Goal: Communication & Community: Ask a question

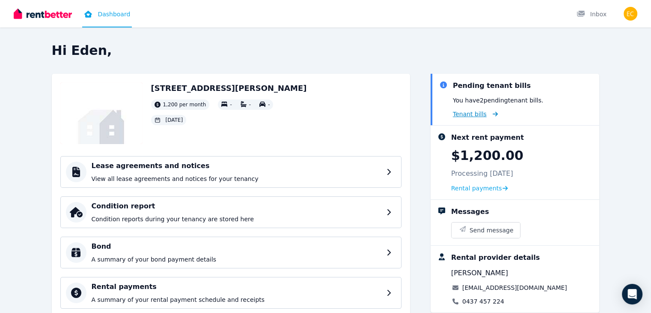
click at [487, 113] on span "Tenant bills" at bounding box center [470, 114] width 34 height 9
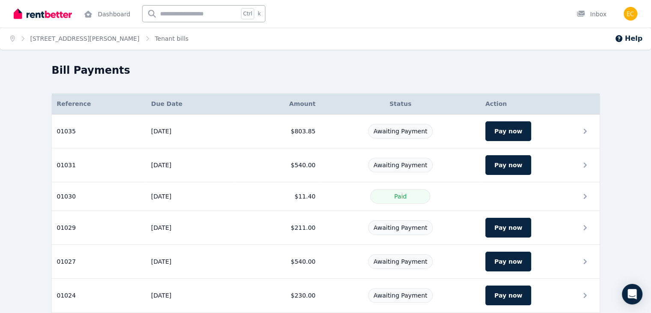
drag, startPoint x: 642, startPoint y: 104, endPoint x: 657, endPoint y: 110, distance: 16.5
click at [651, 110] on html "Open main menu Dashboard Ctrl k Inbox Open user menu Home 28 Linsley Street, Co…" at bounding box center [325, 156] width 651 height 313
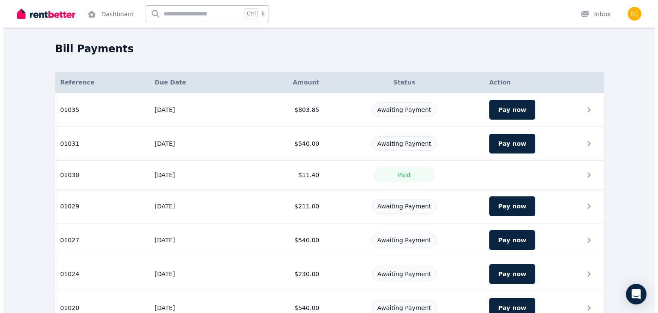
scroll to position [21, 0]
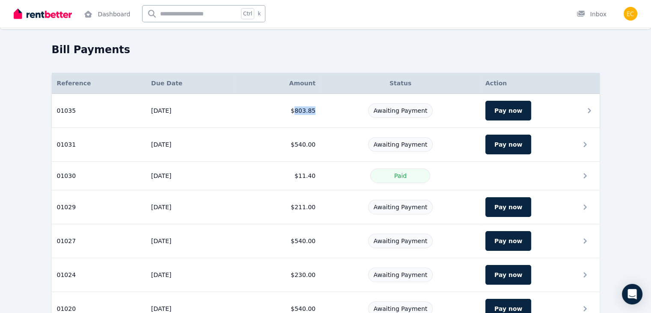
drag, startPoint x: 324, startPoint y: 109, endPoint x: 292, endPoint y: 113, distance: 31.6
click at [292, 113] on tr "01035 Reference: 01035 Due date: 15/08/2025 Amount: $803.85 Status: Awaiting Pa…" at bounding box center [326, 111] width 548 height 34
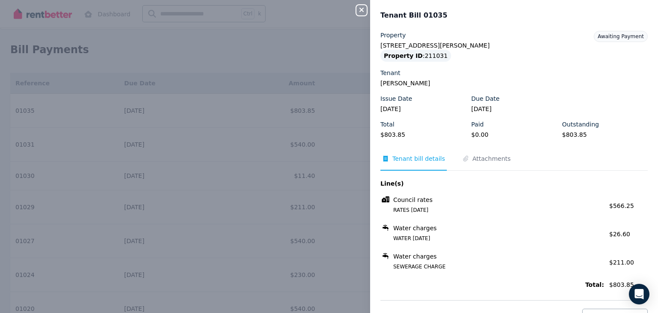
copy td "803.85"
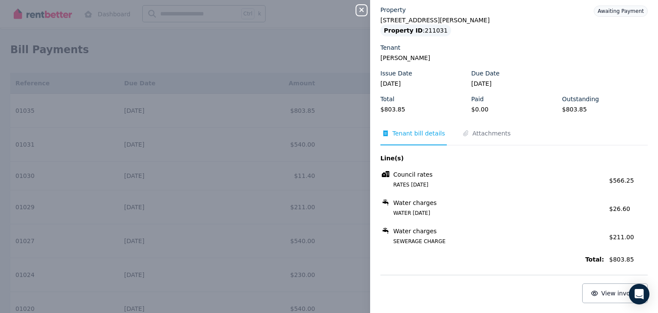
click at [412, 175] on span "Council rates" at bounding box center [412, 174] width 39 height 9
click at [609, 285] on button "View invoice" at bounding box center [615, 293] width 66 height 20
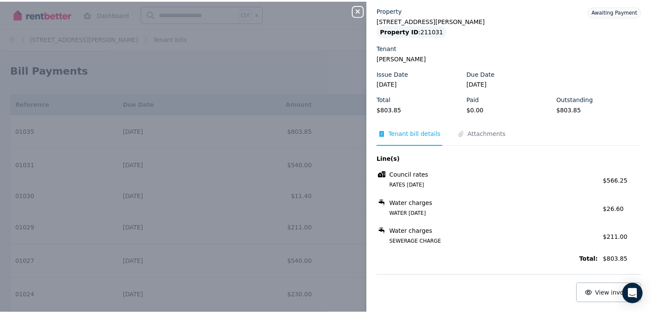
scroll to position [0, 0]
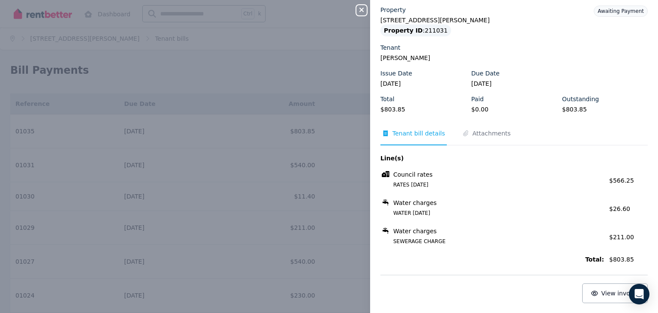
click at [361, 12] on icon "button" at bounding box center [361, 9] width 10 height 7
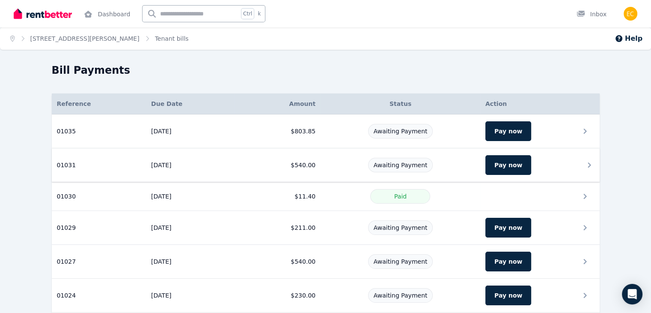
click at [315, 162] on td "$540.00" at bounding box center [277, 165] width 86 height 34
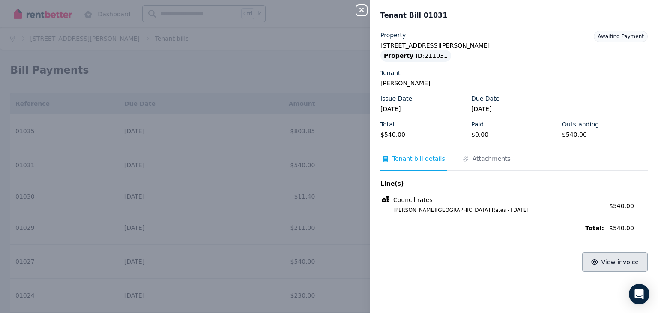
click at [611, 259] on span "View invoice" at bounding box center [620, 261] width 38 height 7
drag, startPoint x: 611, startPoint y: 257, endPoint x: 654, endPoint y: -37, distance: 297.4
click at [654, 0] on html "Open main menu Dashboard Ctrl k Inbox Open user menu Home 28 Linsley Street, Co…" at bounding box center [329, 156] width 658 height 313
click at [360, 9] on icon "button" at bounding box center [361, 10] width 4 height 4
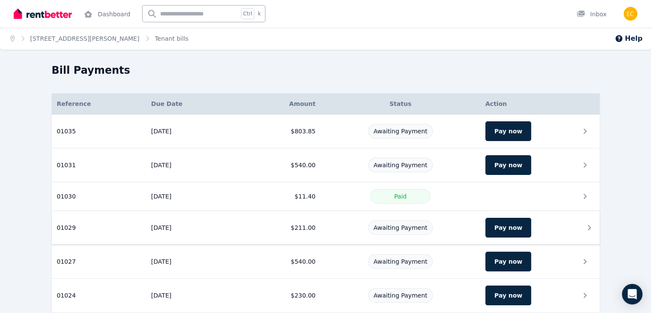
click at [363, 222] on div "Awaiting Payment" at bounding box center [400, 227] width 149 height 15
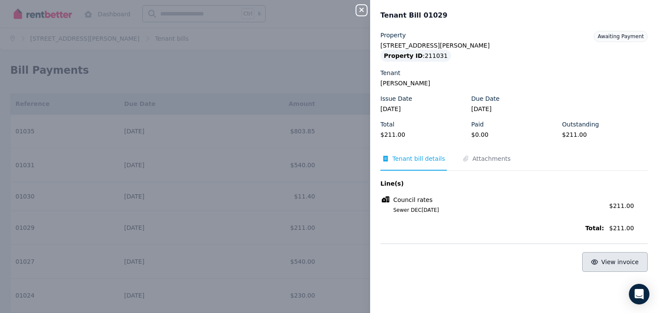
click at [608, 264] on span "View invoice" at bounding box center [620, 261] width 38 height 7
click at [357, 12] on icon "button" at bounding box center [361, 9] width 10 height 7
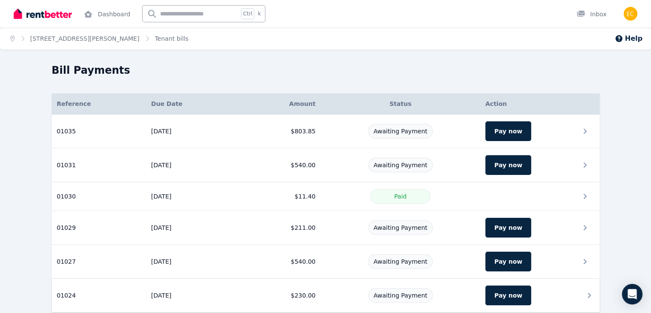
click at [419, 288] on div "Awaiting Payment" at bounding box center [400, 295] width 65 height 15
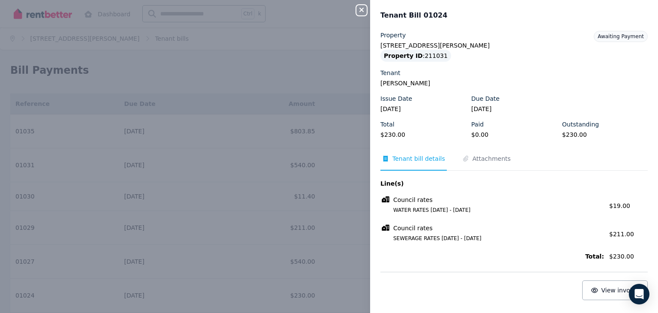
drag, startPoint x: 352, startPoint y: 12, endPoint x: 360, endPoint y: 12, distance: 7.3
click at [360, 12] on div "Close panel Tenant Bill 01024 Property 28 Linsley Street, Cobar Property ID : 2…" at bounding box center [329, 156] width 658 height 313
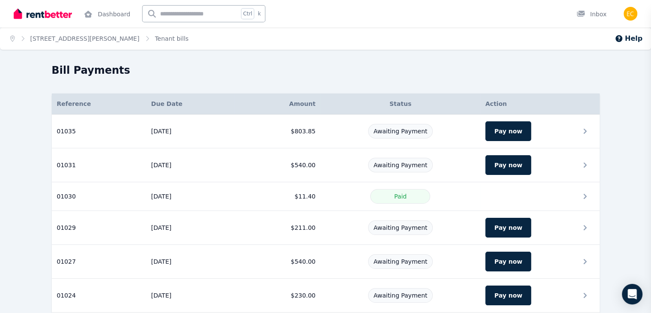
click at [360, 12] on div "Close panel Property 28 Linsley Street, Cobar Property ID : 211031 Tenant Issue…" at bounding box center [325, 156] width 651 height 313
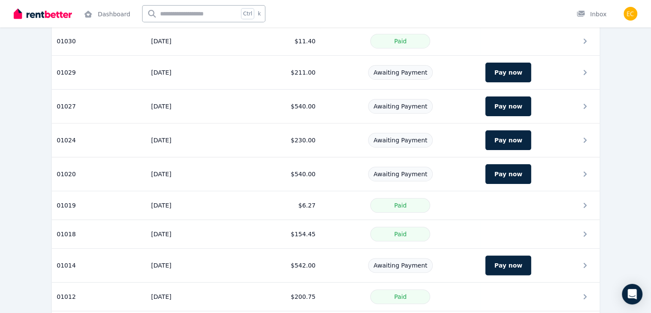
scroll to position [202, 0]
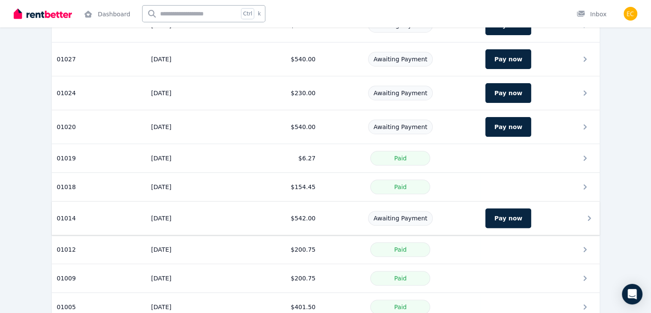
click at [326, 220] on div "Awaiting Payment" at bounding box center [400, 218] width 149 height 15
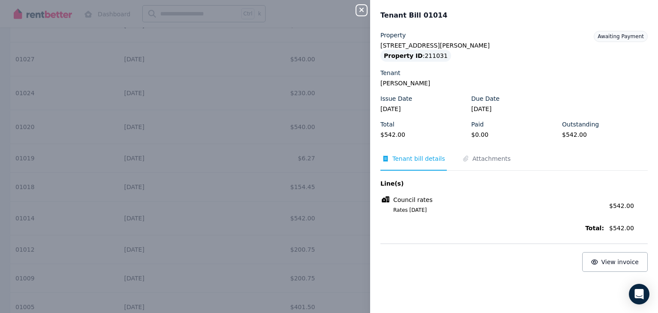
click at [358, 15] on div "Close panel Tenant Bill 01014 Property 28 Linsley Street, Cobar Property ID : 2…" at bounding box center [329, 156] width 658 height 313
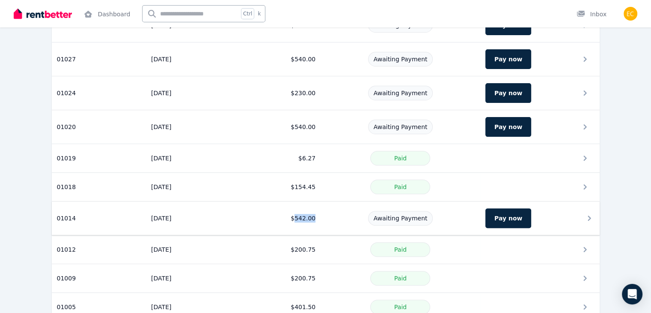
drag, startPoint x: 318, startPoint y: 218, endPoint x: 291, endPoint y: 216, distance: 27.0
click at [291, 216] on tr "01014 Reference: 01014 Due date: 17/08/2024 Amount: $542.00 Status: Awaiting Pa…" at bounding box center [326, 218] width 548 height 34
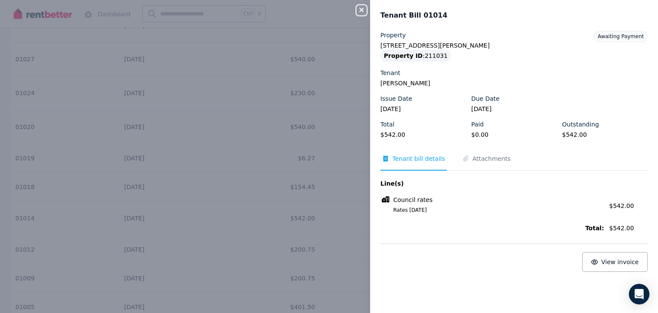
click at [387, 132] on legend "$542.00" at bounding box center [423, 134] width 86 height 9
copy legend "542.00"
click at [362, 9] on icon "button" at bounding box center [361, 9] width 10 height 7
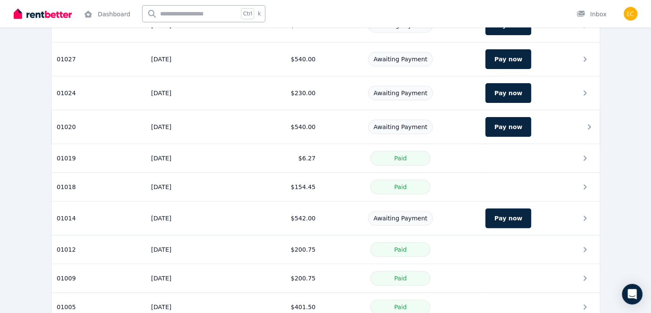
click at [365, 134] on td "Awaiting Payment" at bounding box center [401, 127] width 160 height 34
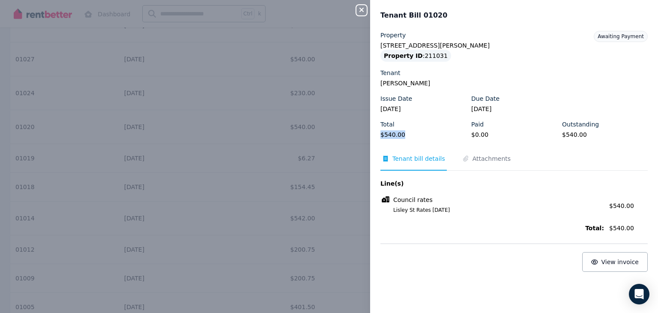
drag, startPoint x: 407, startPoint y: 134, endPoint x: 379, endPoint y: 133, distance: 27.9
click at [379, 133] on div "Property 28 Linsley Street, Cobar Property ID : 211031 Tenant Eden Coughlan Iss…" at bounding box center [514, 166] width 288 height 271
copy legend "$540.00"
drag, startPoint x: 364, startPoint y: 1, endPoint x: 359, endPoint y: 12, distance: 12.1
click at [359, 12] on div "Close panel" at bounding box center [364, 7] width 17 height 15
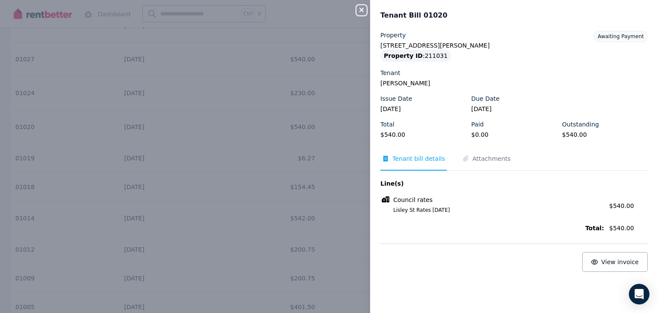
click at [359, 12] on icon "button" at bounding box center [361, 10] width 4 height 4
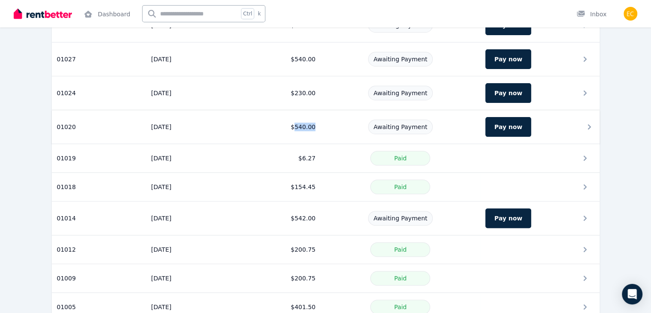
drag, startPoint x: 313, startPoint y: 125, endPoint x: 291, endPoint y: 125, distance: 22.3
click at [291, 125] on td "$540.00" at bounding box center [277, 127] width 86 height 34
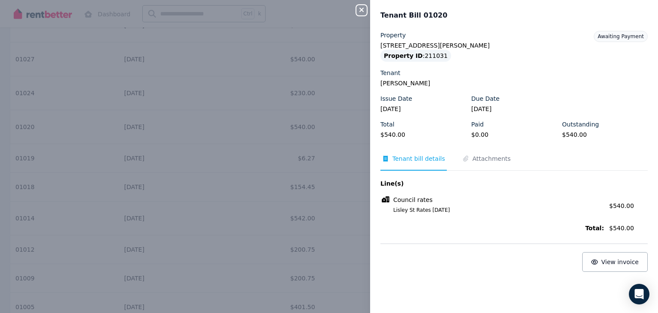
copy td "540.00"
click at [364, 13] on icon "button" at bounding box center [361, 9] width 10 height 7
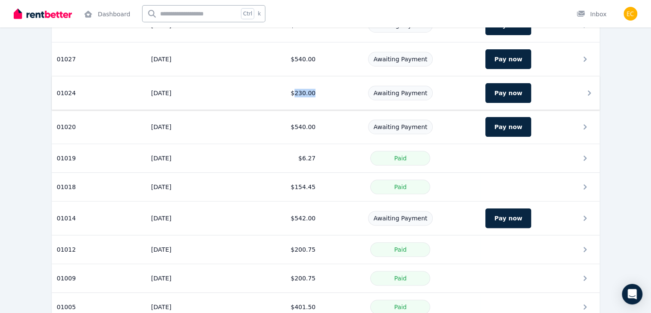
drag, startPoint x: 315, startPoint y: 95, endPoint x: 293, endPoint y: 95, distance: 21.8
click at [293, 95] on td "$230.00" at bounding box center [277, 93] width 86 height 34
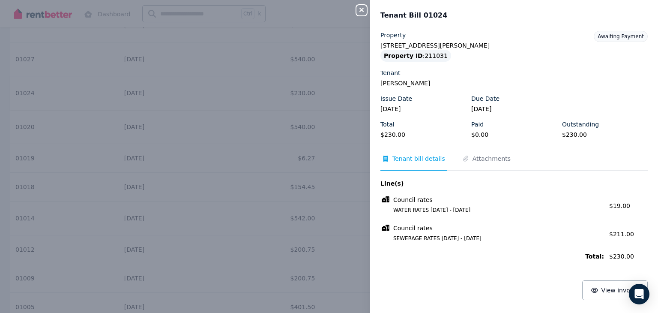
copy td "230.00"
click at [395, 135] on legend "$230.00" at bounding box center [423, 134] width 86 height 9
copy legend "$230.00"
click at [395, 135] on legend "$230.00" at bounding box center [423, 134] width 86 height 9
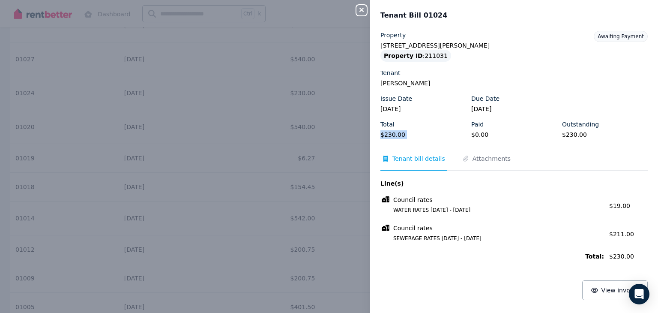
click at [361, 8] on icon "button" at bounding box center [361, 9] width 10 height 7
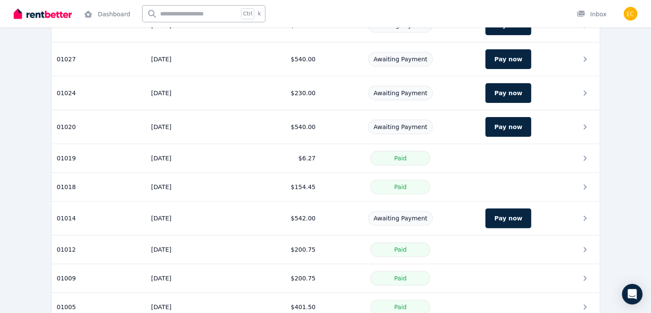
click at [321, 48] on td "Awaiting Payment" at bounding box center [401, 59] width 160 height 34
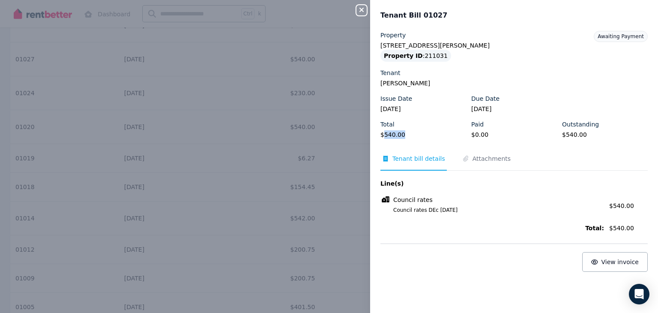
drag, startPoint x: 404, startPoint y: 133, endPoint x: 384, endPoint y: 136, distance: 19.9
click at [384, 136] on legend "$540.00" at bounding box center [423, 134] width 86 height 9
copy legend "540.00"
click at [355, 12] on div "Close panel Tenant Bill 01027 Property 28 Linsley Street, Cobar Property ID : 2…" at bounding box center [329, 156] width 658 height 313
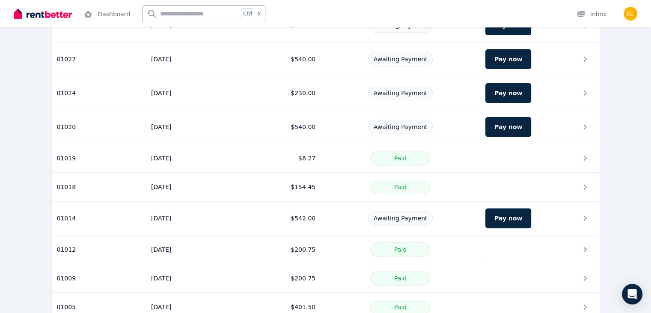
drag, startPoint x: 649, startPoint y: 118, endPoint x: 657, endPoint y: 125, distance: 11.2
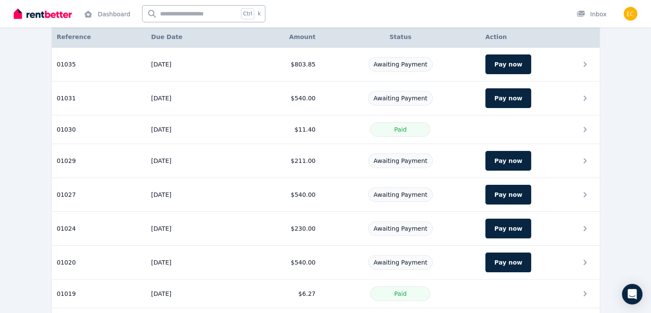
scroll to position [60, 0]
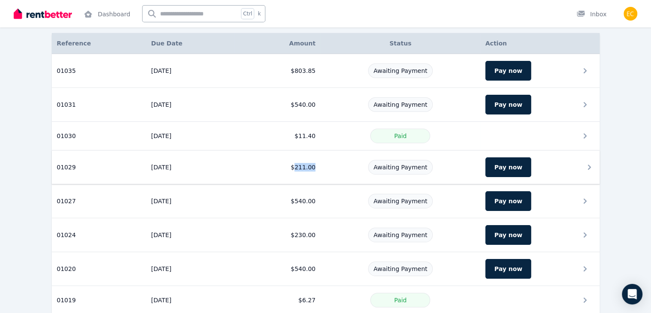
drag, startPoint x: 329, startPoint y: 165, endPoint x: 291, endPoint y: 167, distance: 38.2
click at [291, 167] on tr "01029 Reference: 01029 Due date: 03/05/2025 Amount: $211.00 Status: Awaiting Pa…" at bounding box center [326, 167] width 548 height 34
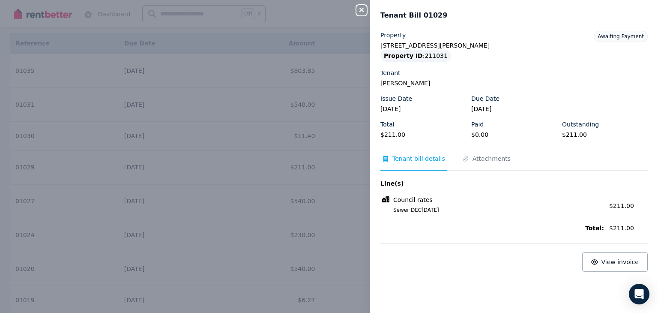
copy td "211.00"
click at [387, 133] on legend "$211.00" at bounding box center [423, 134] width 86 height 9
copy legend "$211.00"
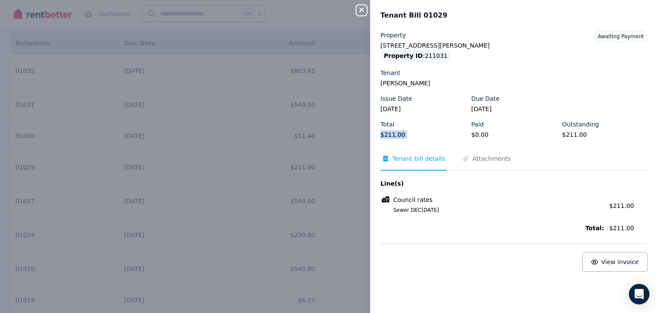
click at [360, 9] on icon "button" at bounding box center [361, 9] width 10 height 7
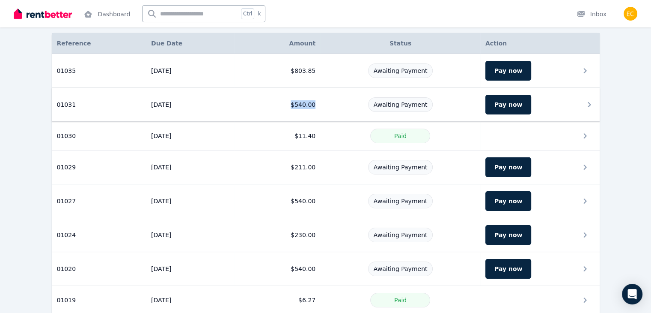
drag, startPoint x: 319, startPoint y: 104, endPoint x: 281, endPoint y: 103, distance: 37.7
click at [281, 103] on tr "01031 Reference: 01031 Due date: 04/05/2025 Amount: $540.00 Status: Awaiting Pa…" at bounding box center [326, 105] width 548 height 34
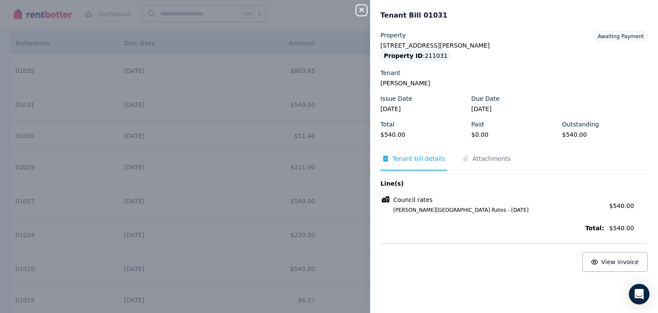
copy td "$540.00"
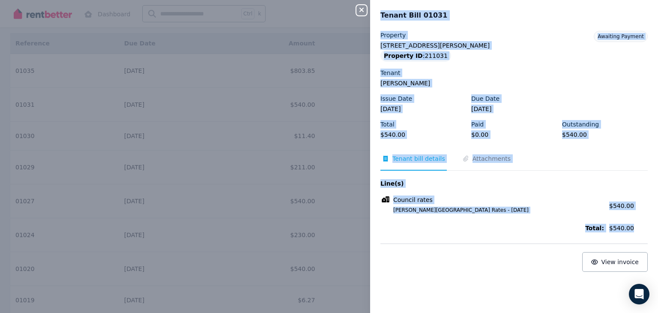
drag, startPoint x: 281, startPoint y: 103, endPoint x: 401, endPoint y: 307, distance: 236.5
click at [401, 307] on div "Close panel Tenant Bill 01031 Property 28 Linsley Street, Cobar Property ID : 2…" at bounding box center [329, 156] width 658 height 313
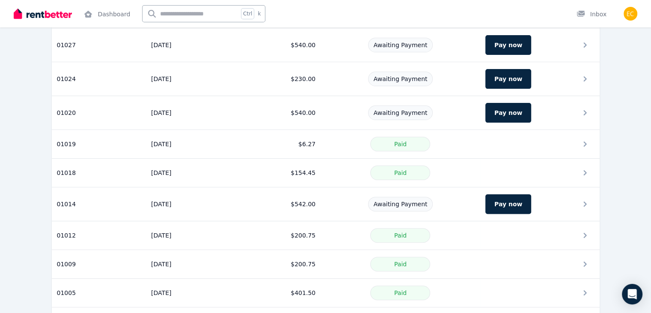
scroll to position [223, 0]
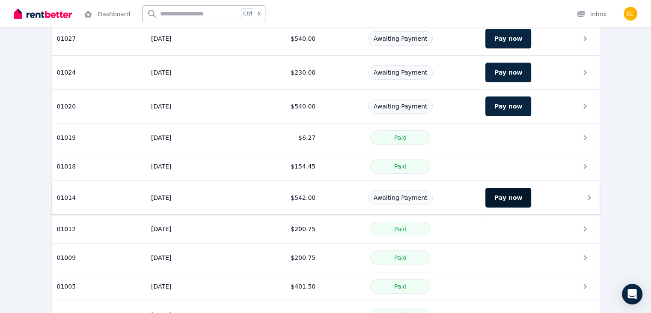
click at [531, 192] on button "Pay now" at bounding box center [509, 198] width 46 height 20
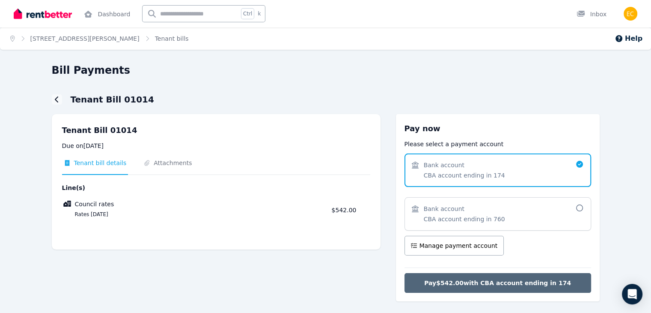
click at [507, 288] on button "Pay $542.00 with CBA account ending in 174" at bounding box center [498, 283] width 187 height 20
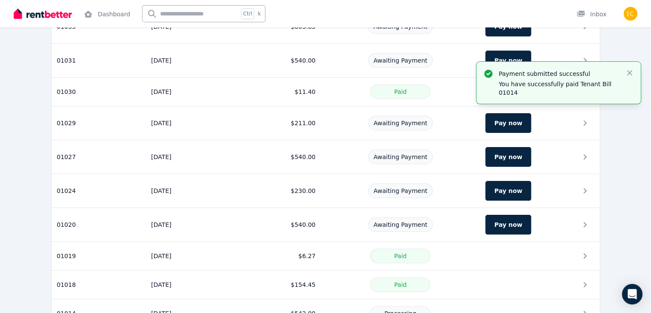
scroll to position [111, 0]
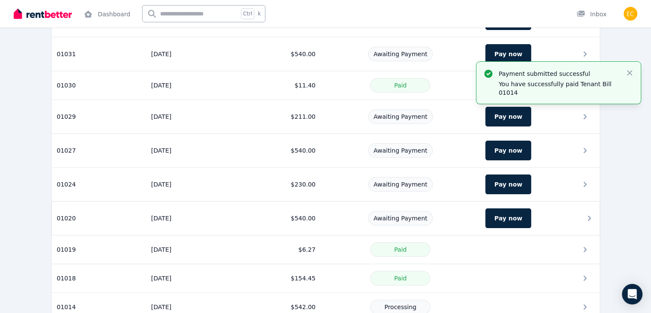
click at [528, 208] on button "Pay now" at bounding box center [509, 218] width 46 height 20
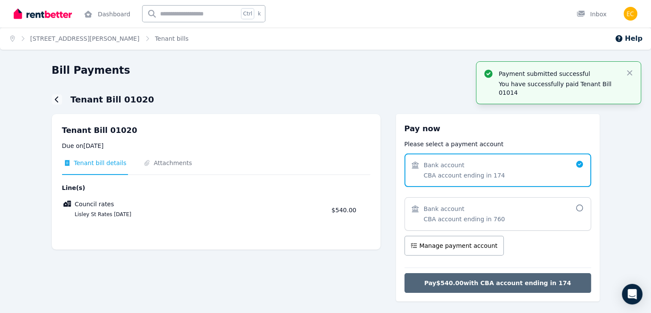
click at [534, 286] on span "Pay $540.00 with CBA account ending in 174" at bounding box center [497, 282] width 147 height 9
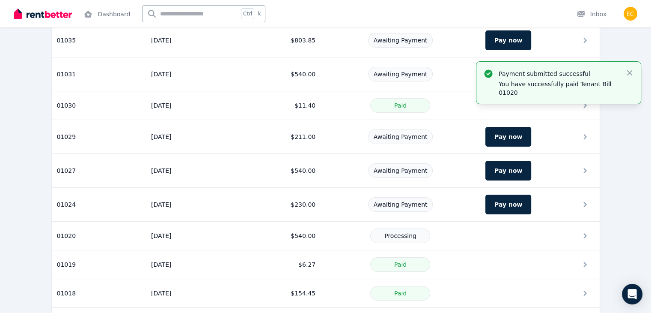
scroll to position [102, 0]
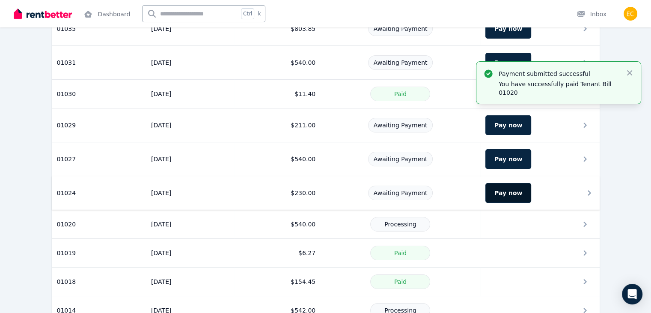
click at [519, 193] on button "Pay now" at bounding box center [509, 193] width 46 height 20
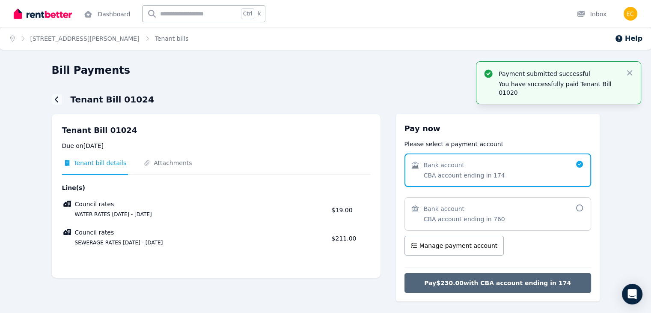
click at [537, 286] on span "Pay $230.00 with CBA account ending in 174" at bounding box center [497, 282] width 147 height 9
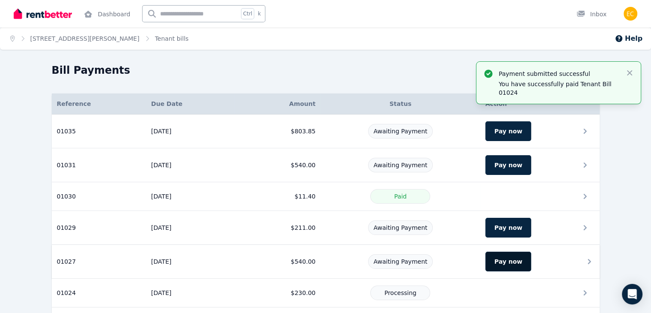
click at [523, 262] on button "Pay now" at bounding box center [509, 261] width 46 height 20
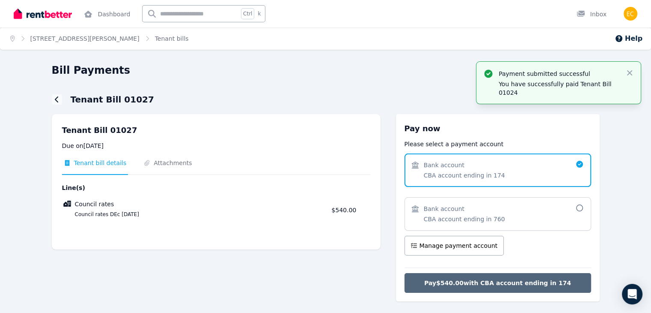
click at [517, 283] on span "Pay $540.00 with CBA account ending in 174" at bounding box center [497, 282] width 147 height 9
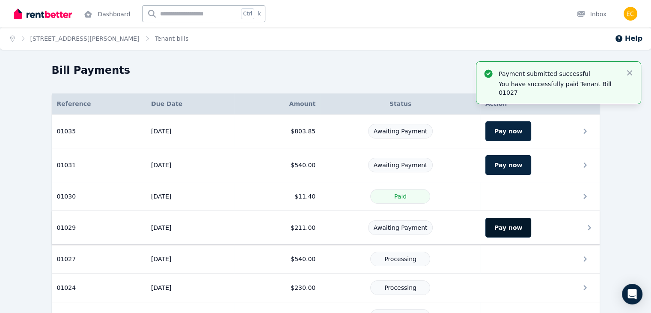
click at [516, 218] on button "Pay now" at bounding box center [509, 228] width 46 height 20
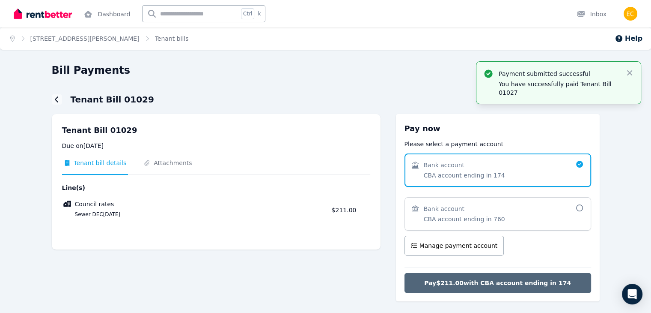
click at [519, 286] on span "Pay $211.00 with CBA account ending in 174" at bounding box center [497, 282] width 147 height 9
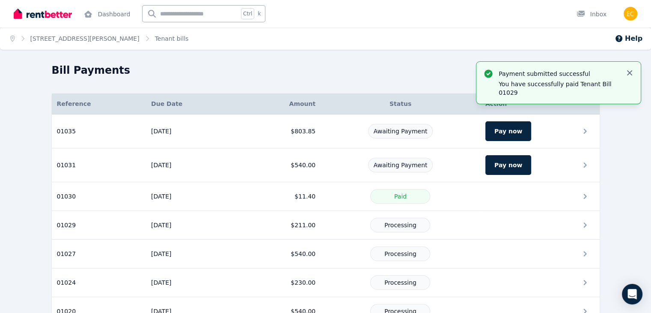
click at [640, 68] on div "Payment submitted successful You have successfully paid Tenant Bill 01029 Close" at bounding box center [559, 83] width 164 height 42
click at [531, 168] on button "Pay now" at bounding box center [509, 165] width 46 height 20
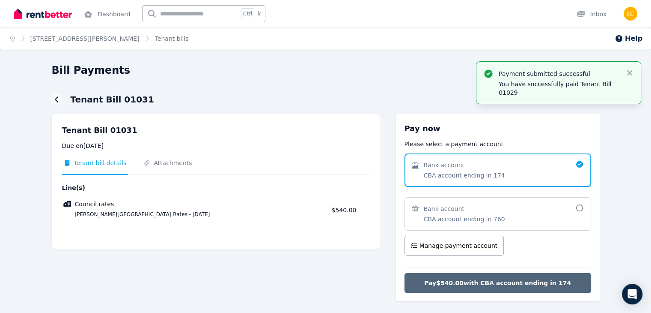
click at [526, 288] on button "Pay $540.00 with CBA account ending in 174" at bounding box center [498, 283] width 187 height 20
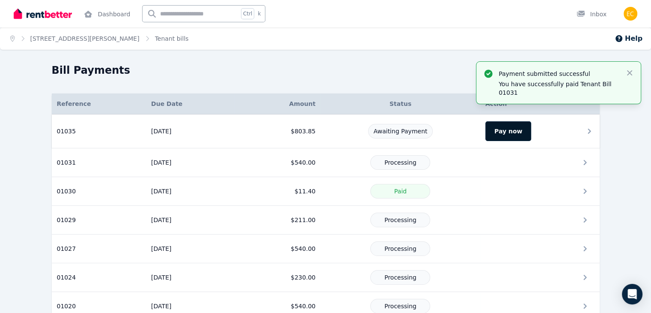
click at [531, 135] on button "Pay now" at bounding box center [509, 131] width 46 height 20
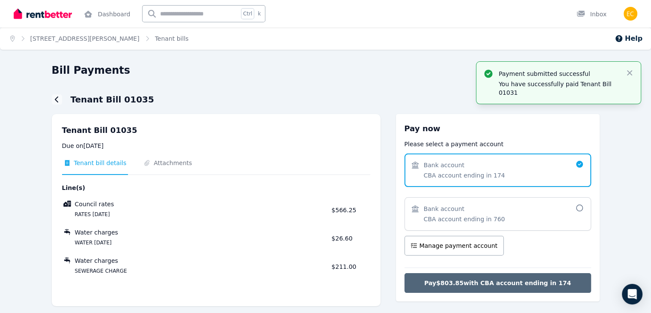
click at [531, 283] on span "Pay $803.85 with CBA account ending in 174" at bounding box center [497, 282] width 147 height 9
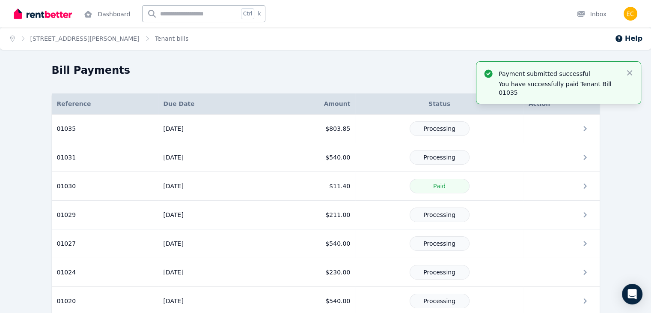
click at [50, 19] on img at bounding box center [43, 13] width 58 height 13
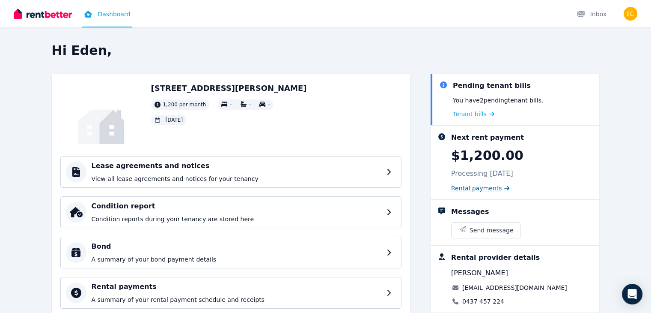
click at [502, 189] on span "Rental payments" at bounding box center [476, 188] width 51 height 9
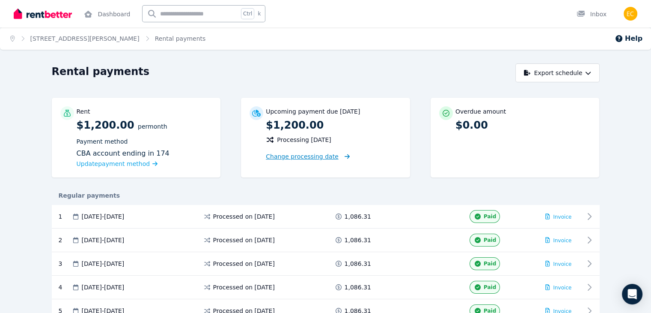
click at [304, 156] on span "Change processing date" at bounding box center [302, 156] width 73 height 9
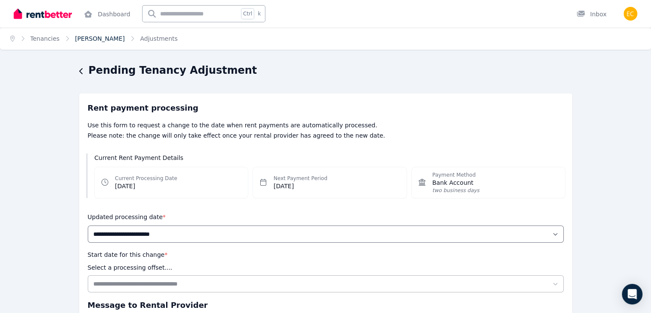
click at [84, 39] on link "Eden Coughlan" at bounding box center [100, 38] width 50 height 7
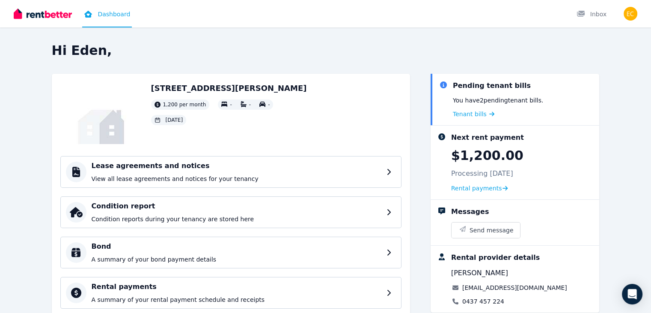
scroll to position [108, 0]
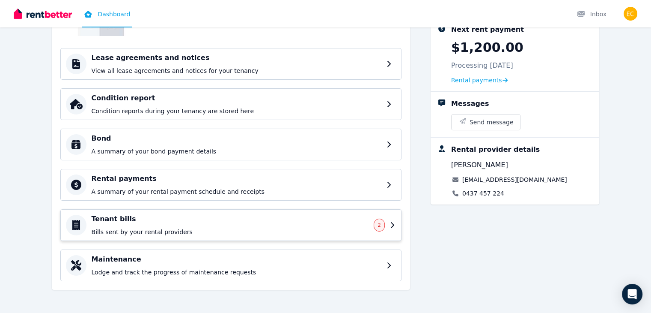
click at [385, 218] on div "Tenant bills Bills sent by your rental providers 2" at bounding box center [238, 225] width 293 height 22
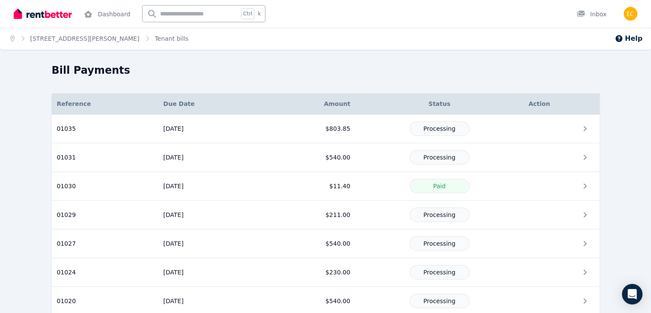
click at [71, 18] on img at bounding box center [43, 13] width 58 height 13
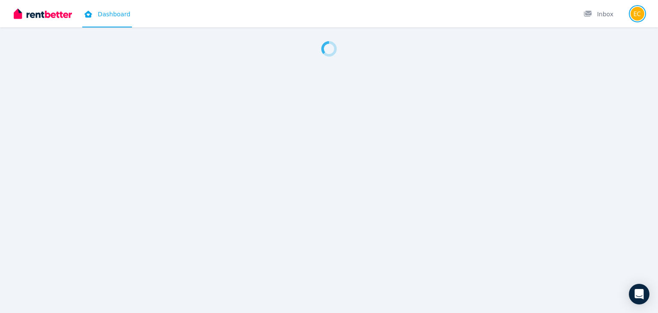
click at [639, 12] on img "button" at bounding box center [637, 14] width 14 height 14
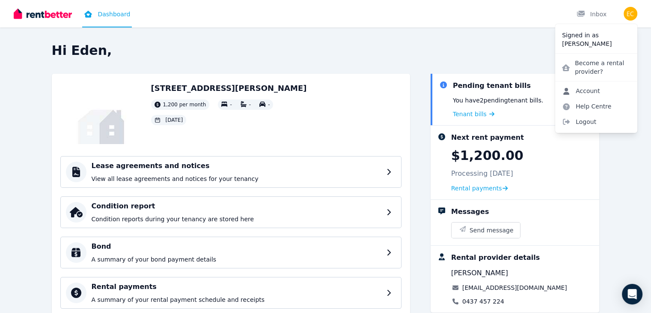
click at [593, 91] on link "Account" at bounding box center [581, 90] width 52 height 15
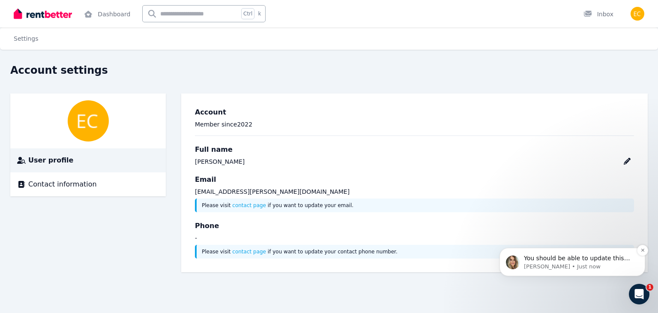
click at [568, 258] on p "You should be able to update this via your profile circle at the top by clickin…" at bounding box center [579, 258] width 110 height 9
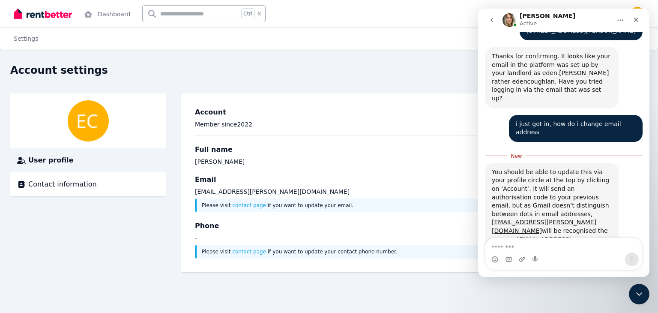
scroll to position [428, 0]
drag, startPoint x: 502, startPoint y: 128, endPoint x: 603, endPoint y: 199, distance: 123.6
click at [603, 199] on div "You should be able to update this via your profile circle at the top by clickin…" at bounding box center [552, 213] width 120 height 92
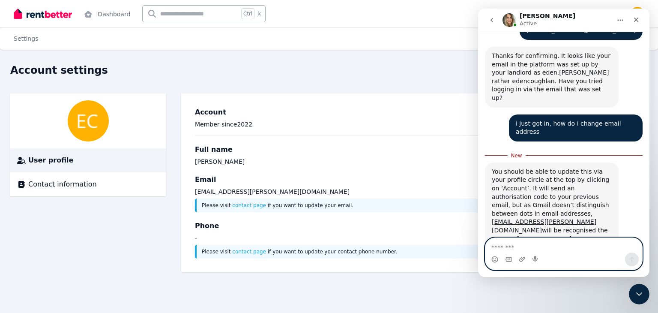
click at [525, 247] on textarea "Message…" at bounding box center [563, 245] width 157 height 15
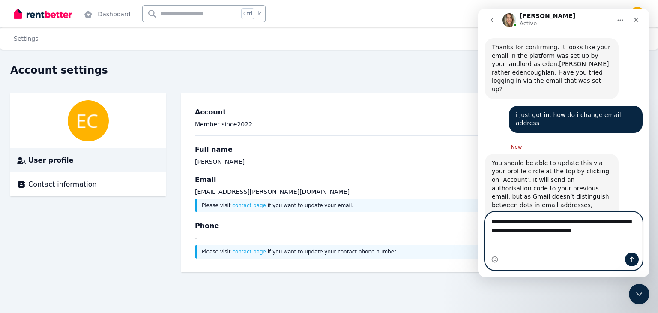
scroll to position [445, 0]
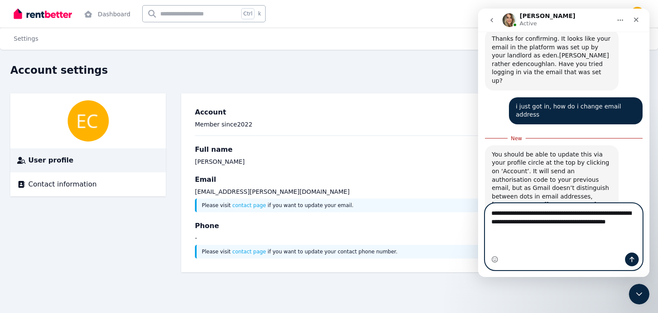
type textarea "**********"
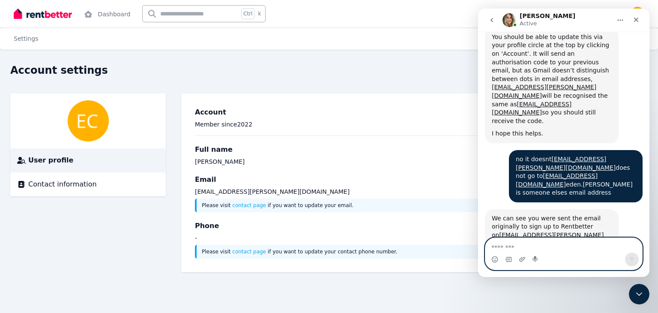
scroll to position [560, 0]
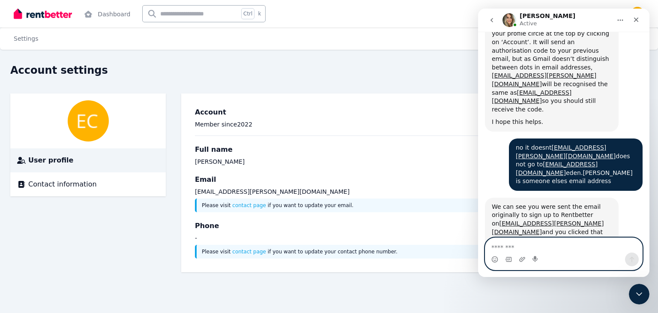
click at [526, 242] on textarea "Message…" at bounding box center [563, 245] width 157 height 15
click at [532, 246] on textarea "**********" at bounding box center [563, 245] width 157 height 15
click at [561, 248] on textarea "**********" at bounding box center [563, 245] width 157 height 15
click at [608, 245] on textarea "**********" at bounding box center [563, 245] width 157 height 15
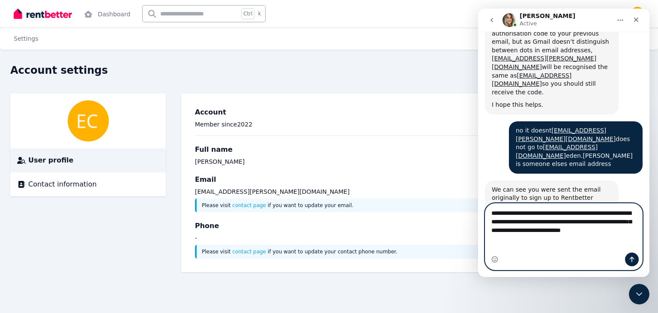
scroll to position [585, 0]
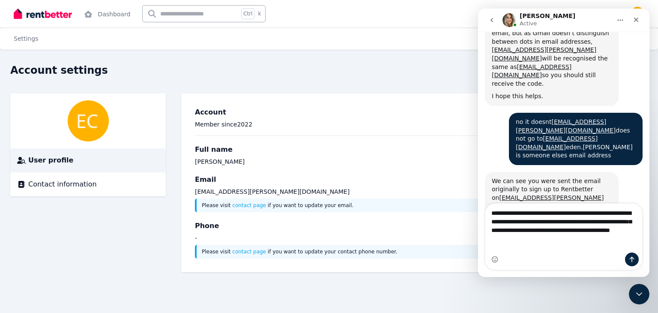
drag, startPoint x: 577, startPoint y: 257, endPoint x: 574, endPoint y: 251, distance: 7.3
click at [574, 251] on div "**********" at bounding box center [563, 236] width 157 height 66
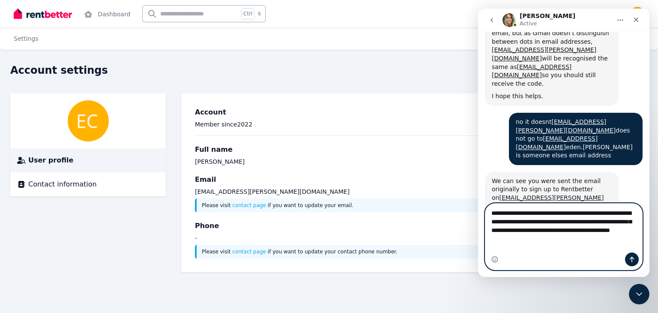
click at [574, 244] on textarea "**********" at bounding box center [563, 223] width 157 height 40
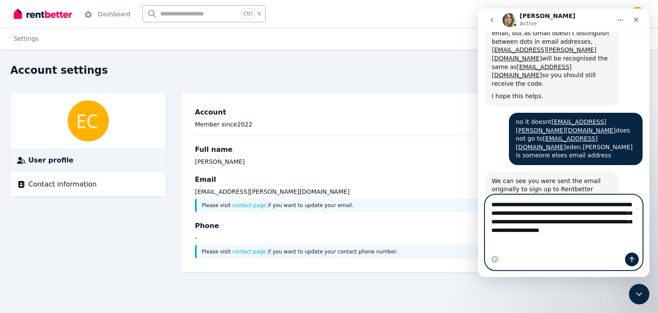
scroll to position [594, 0]
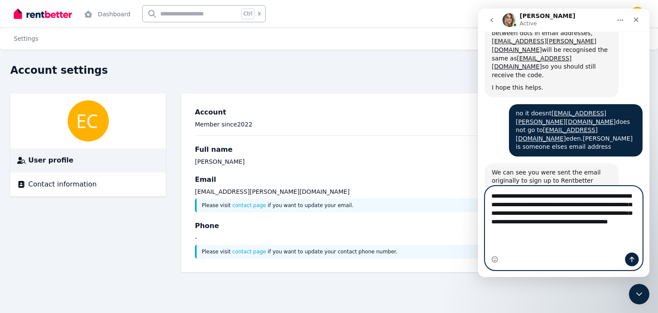
click at [627, 235] on textarea "**********" at bounding box center [563, 210] width 157 height 49
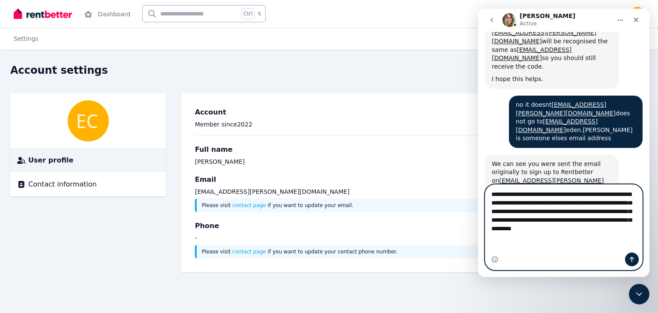
click at [615, 242] on textarea "**********" at bounding box center [563, 213] width 157 height 57
click at [510, 230] on textarea "**********" at bounding box center [563, 213] width 157 height 57
click at [627, 222] on textarea "**********" at bounding box center [563, 213] width 157 height 57
click at [627, 233] on textarea "**********" at bounding box center [563, 213] width 157 height 57
click at [492, 241] on textarea "**********" at bounding box center [563, 213] width 157 height 57
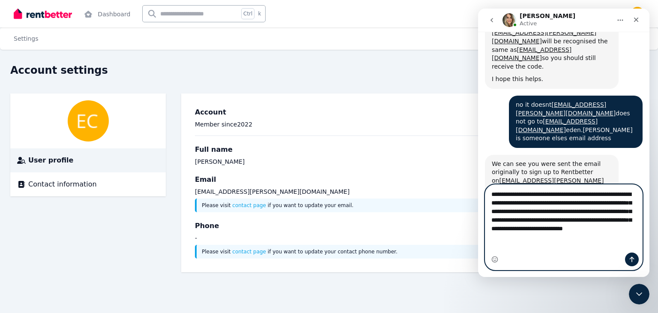
click at [492, 240] on textarea "**********" at bounding box center [563, 213] width 157 height 57
click at [501, 239] on textarea "**********" at bounding box center [563, 213] width 157 height 57
type textarea "**********"
click at [615, 242] on textarea "**********" at bounding box center [563, 213] width 157 height 57
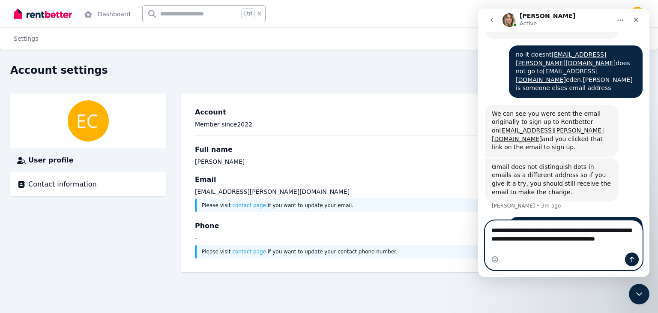
scroll to position [661, 0]
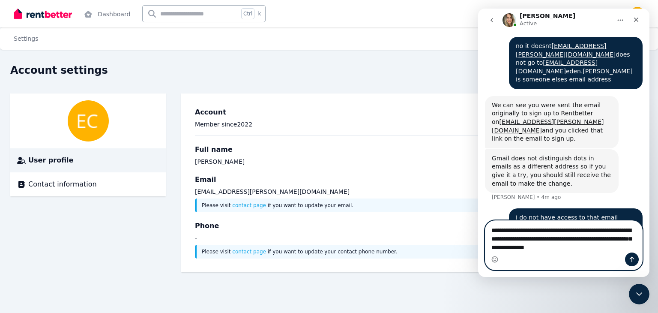
click at [617, 242] on textarea "**********" at bounding box center [563, 237] width 157 height 32
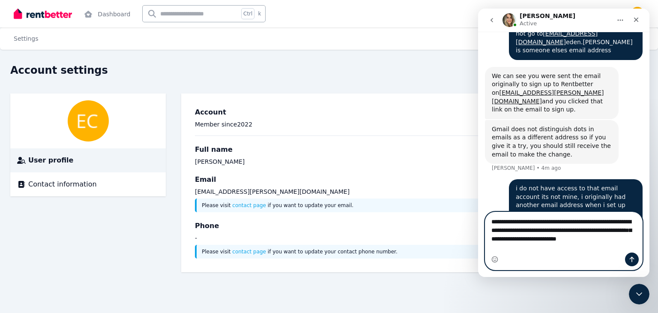
scroll to position [694, 0]
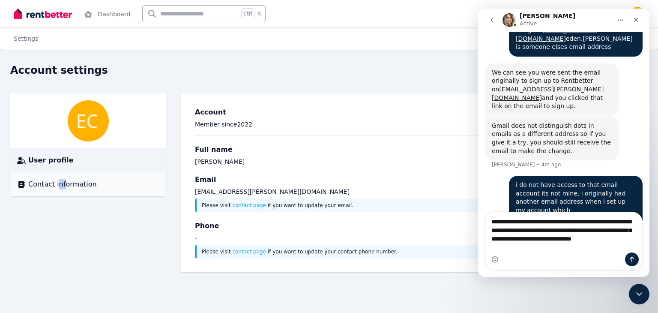
drag, startPoint x: 62, startPoint y: 176, endPoint x: 53, endPoint y: 182, distance: 10.2
click at [53, 182] on li "Contact information" at bounding box center [87, 184] width 155 height 24
click at [53, 182] on span "Contact information" at bounding box center [62, 184] width 69 height 10
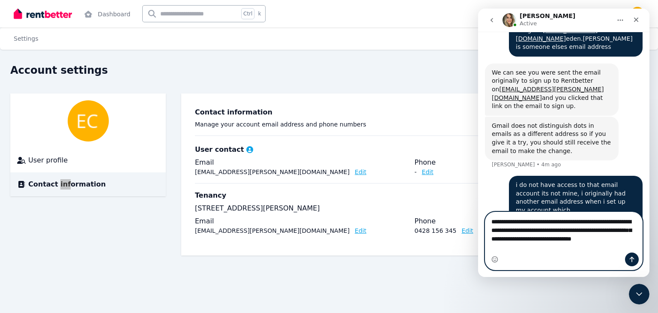
click at [641, 244] on textarea "**********" at bounding box center [563, 228] width 157 height 32
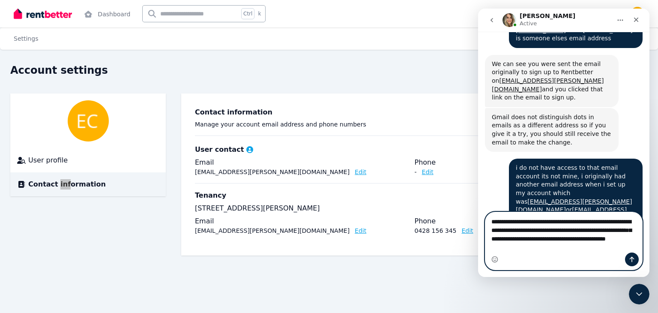
scroll to position [704, 0]
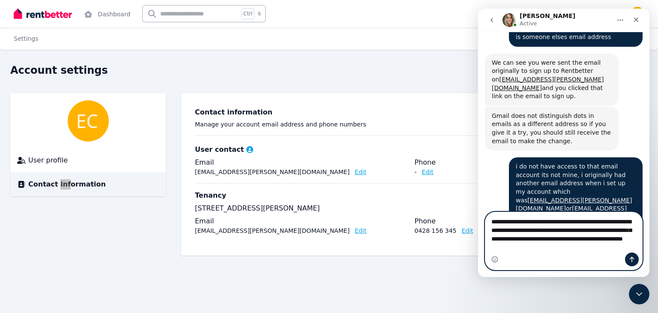
type textarea "**********"
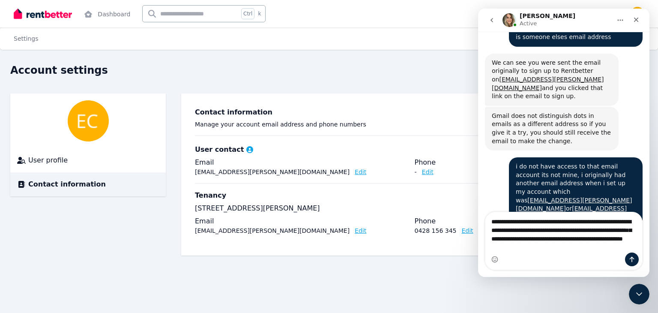
click at [308, 248] on div "Contact information Manage your account email address and phone numbers User co…" at bounding box center [414, 174] width 453 height 148
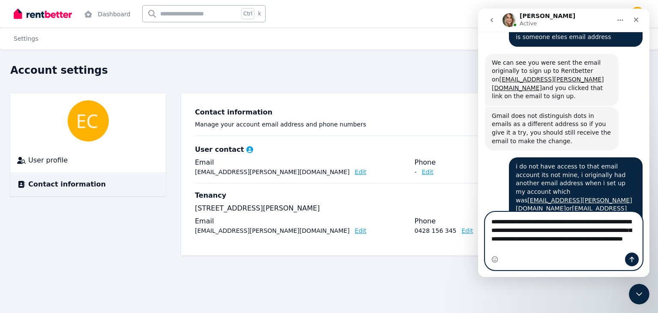
drag, startPoint x: 576, startPoint y: 247, endPoint x: 464, endPoint y: 197, distance: 121.9
click at [478, 197] on html "[PERSON_NAME] Active Welcome to RentBetter! Let us know how we can help. Hey th…" at bounding box center [563, 143] width 171 height 268
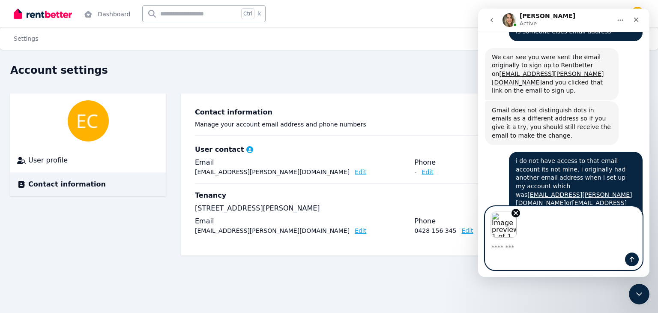
scroll to position [742, 0]
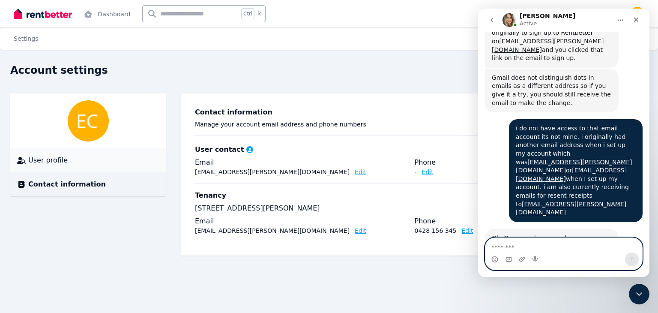
click at [72, 158] on div "User profile" at bounding box center [88, 160] width 142 height 10
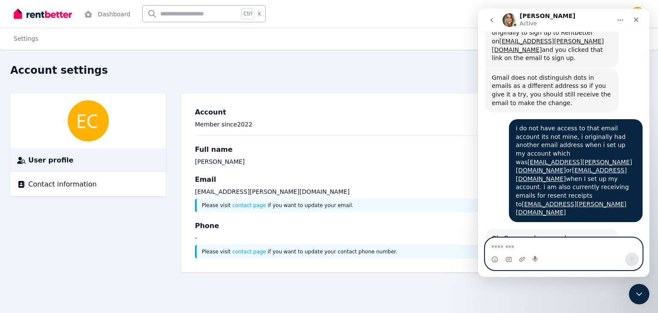
click at [504, 246] on textarea "Message…" at bounding box center [563, 245] width 157 height 15
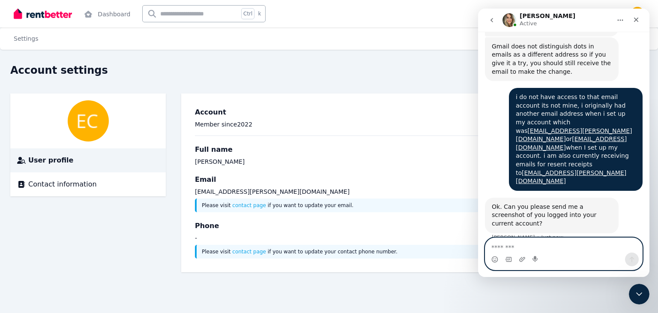
scroll to position [812, 0]
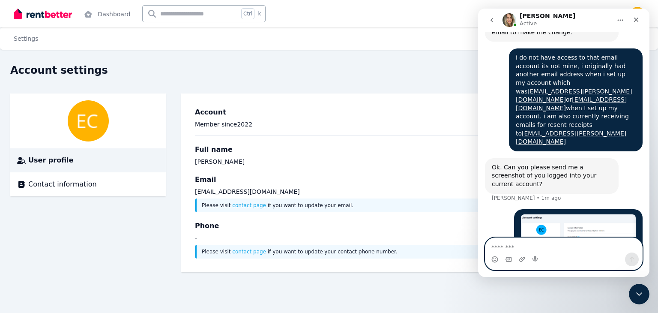
click at [517, 250] on textarea "Message…" at bounding box center [563, 245] width 157 height 15
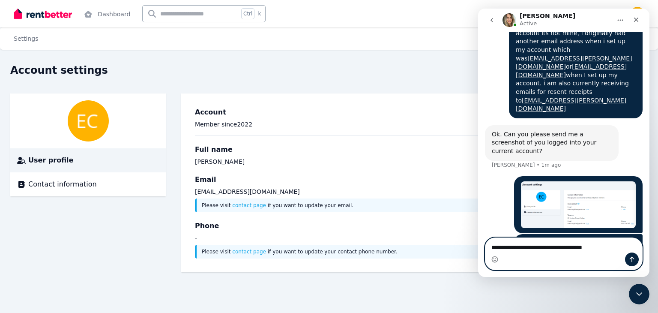
paste textarea "**********"
type textarea "**********"
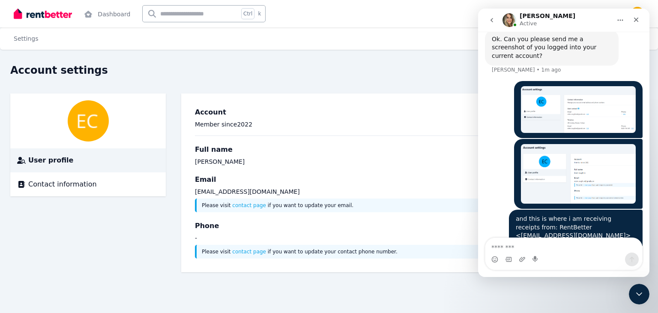
scroll to position [940, 0]
drag, startPoint x: 45, startPoint y: 177, endPoint x: 44, endPoint y: 186, distance: 9.1
click at [44, 186] on li "Contact information" at bounding box center [87, 184] width 155 height 24
click at [44, 186] on span "Contact information" at bounding box center [62, 184] width 69 height 10
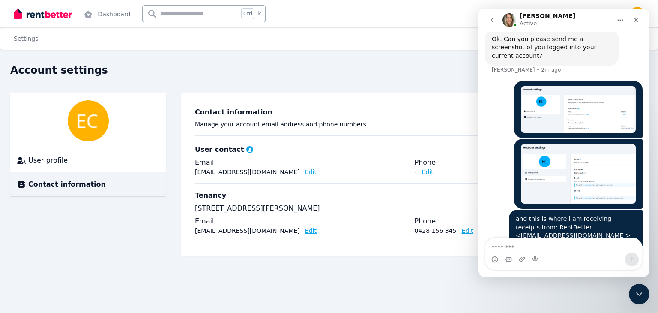
click at [215, 171] on p "[EMAIL_ADDRESS][DOMAIN_NAME]" at bounding box center [247, 171] width 105 height 9
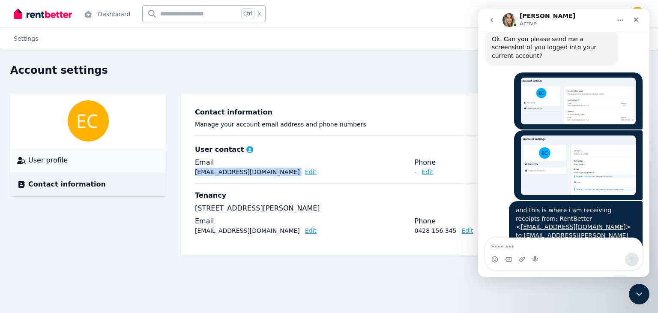
scroll to position [950, 0]
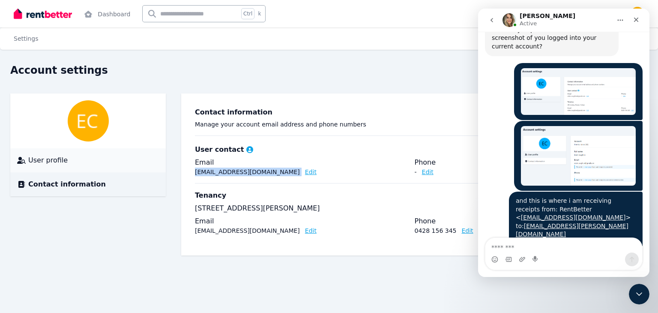
click at [64, 160] on div "User profile" at bounding box center [88, 160] width 142 height 10
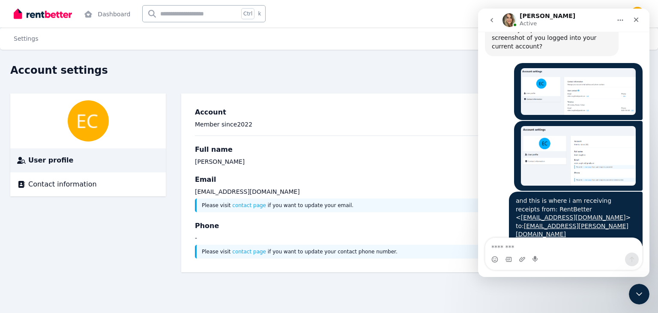
drag, startPoint x: 540, startPoint y: 192, endPoint x: 593, endPoint y: 215, distance: 56.8
click at [447, 120] on p "Member since [DATE]" at bounding box center [414, 124] width 439 height 9
